Goal: Communication & Community: Connect with others

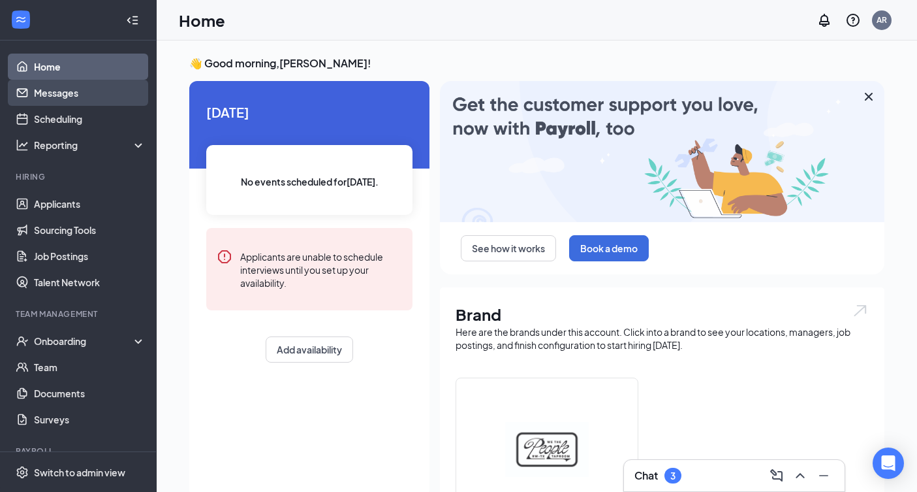
click at [79, 103] on link "Messages" at bounding box center [90, 93] width 112 height 26
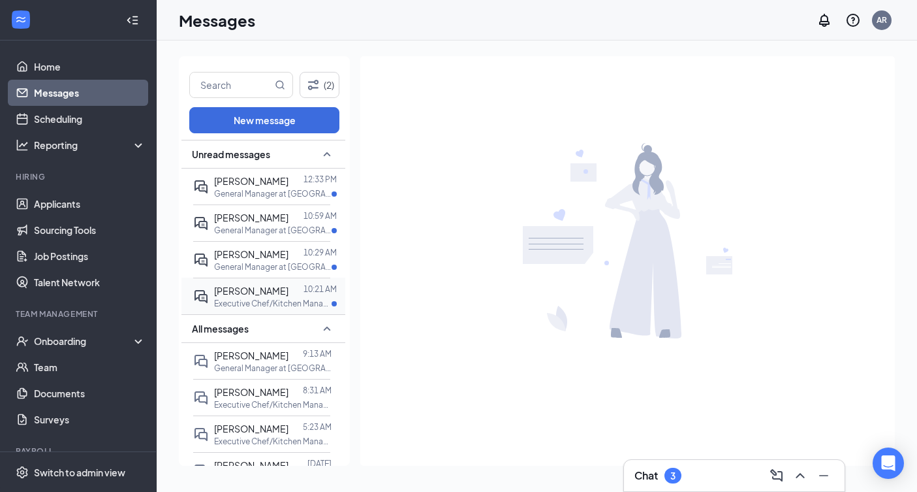
click at [268, 303] on p "Executive Chef/Kitchen Manager at [GEOGRAPHIC_DATA]" at bounding box center [273, 303] width 118 height 11
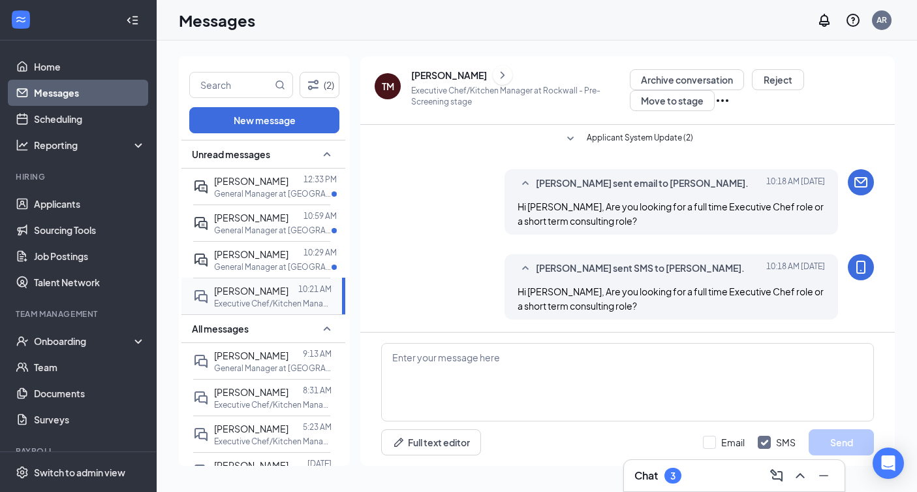
scroll to position [100, 0]
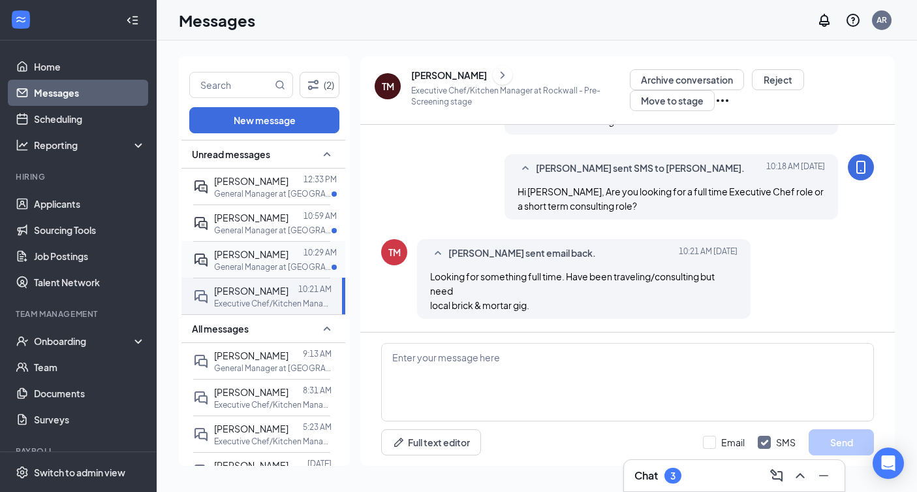
click at [289, 253] on div at bounding box center [296, 254] width 15 height 14
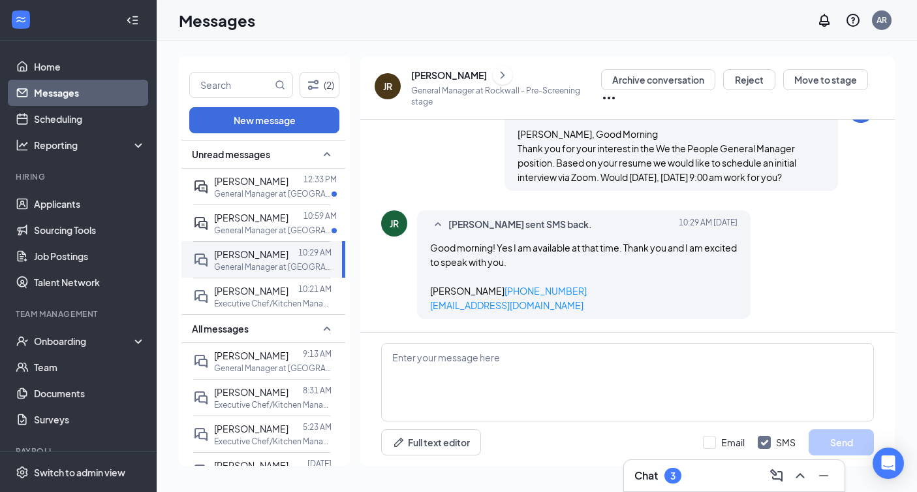
scroll to position [201, 0]
click at [291, 221] on div at bounding box center [296, 217] width 15 height 14
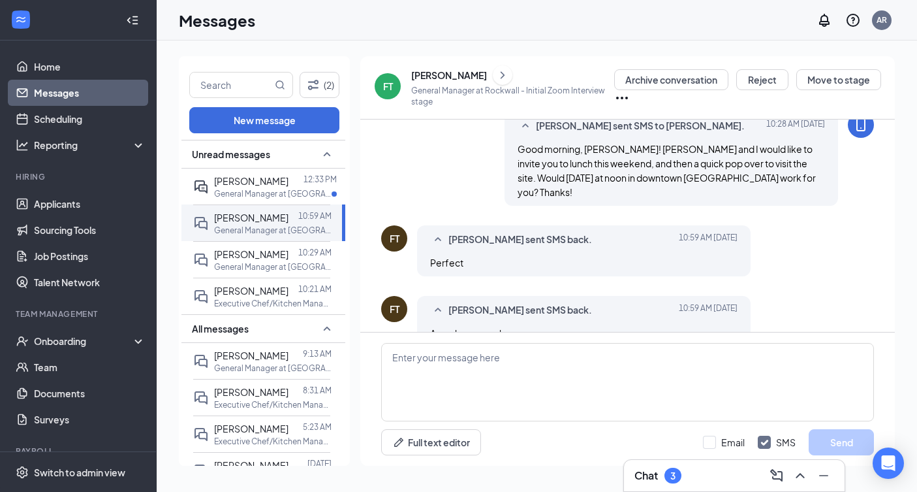
scroll to position [851, 0]
click at [279, 192] on div "[DATE] 10:59 AM" at bounding box center [295, 191] width 69 height 22
click at [239, 187] on div "[PERSON_NAME]" at bounding box center [251, 181] width 74 height 14
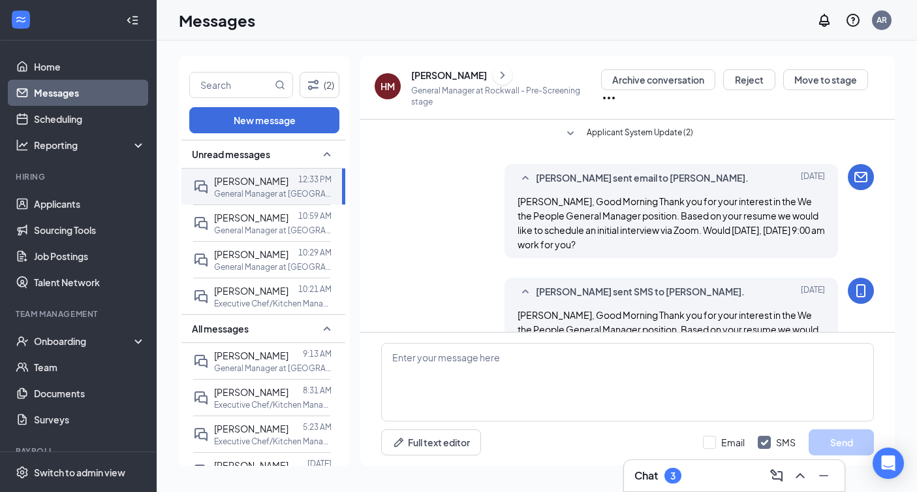
scroll to position [1023, 0]
